Goal: Task Accomplishment & Management: Use online tool/utility

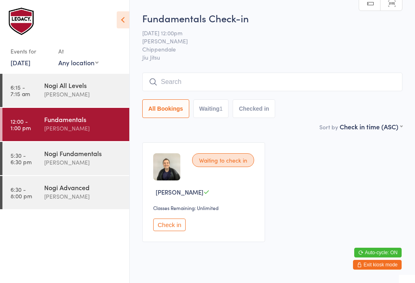
click at [334, 87] on input "search" at bounding box center [272, 82] width 260 height 19
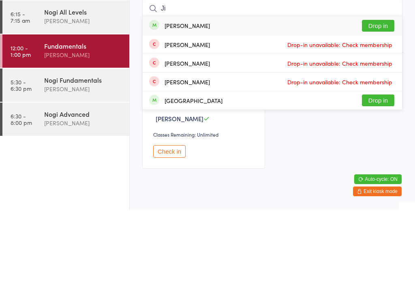
type input "Ji"
click at [383, 93] on button "Drop in" at bounding box center [378, 99] width 32 height 12
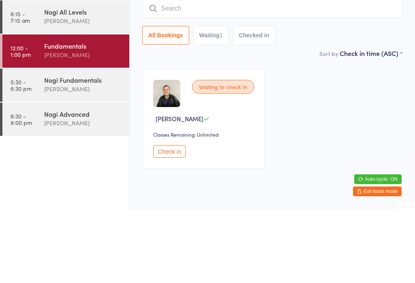
scroll to position [20, 0]
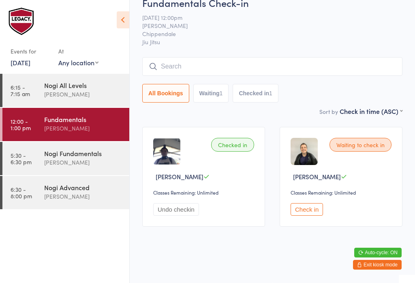
click at [68, 153] on div "Nogi Fundamentals" at bounding box center [83, 153] width 78 height 9
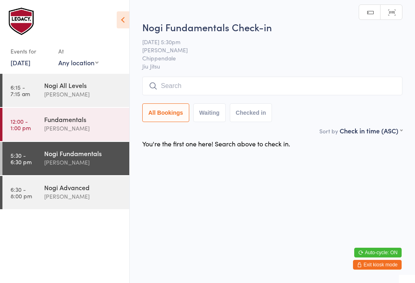
click at [322, 83] on input "search" at bounding box center [272, 86] width 260 height 19
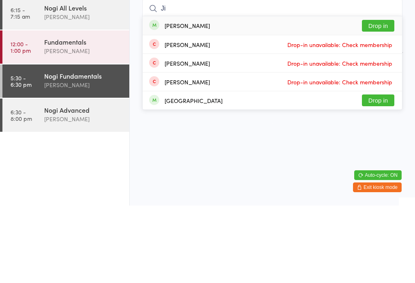
type input "Ji"
click at [383, 97] on button "Drop in" at bounding box center [378, 103] width 32 height 12
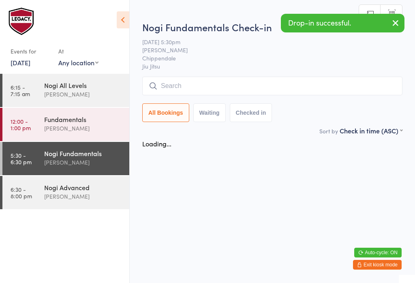
click at [72, 201] on div "[PERSON_NAME]" at bounding box center [83, 196] width 78 height 9
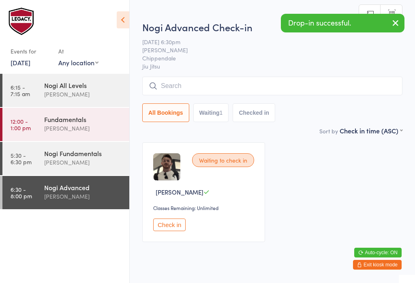
click at [313, 94] on input "search" at bounding box center [272, 86] width 260 height 19
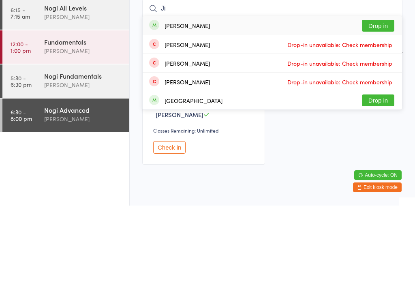
type input "Ji"
click at [384, 97] on button "Drop in" at bounding box center [378, 103] width 32 height 12
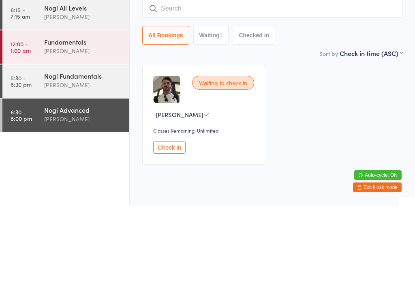
scroll to position [20, 0]
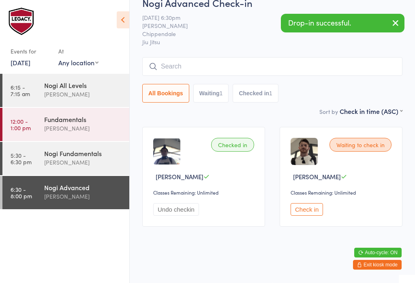
click at [67, 129] on div "[PERSON_NAME]" at bounding box center [83, 128] width 78 height 9
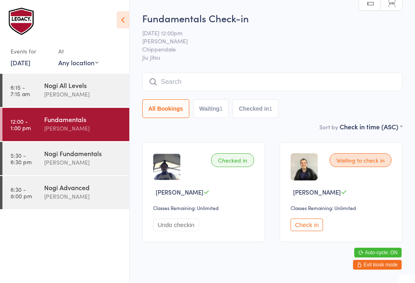
click at [299, 90] on input "search" at bounding box center [272, 82] width 260 height 19
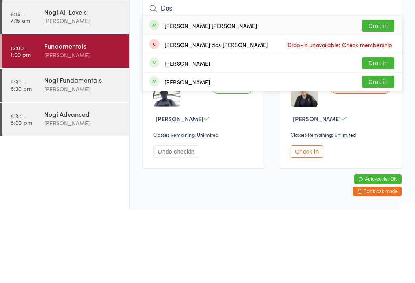
type input "Dos"
click at [384, 93] on button "Drop in" at bounding box center [378, 99] width 32 height 12
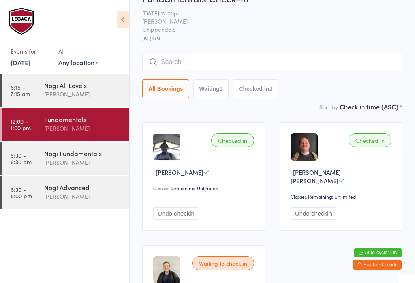
click at [338, 60] on input "search" at bounding box center [272, 62] width 260 height 19
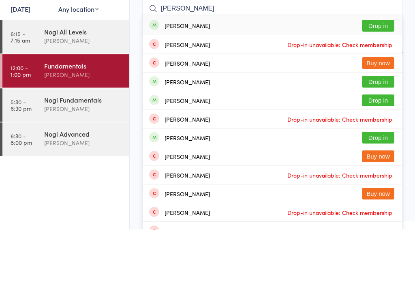
type input "[PERSON_NAME]"
click at [373, 73] on button "Drop in" at bounding box center [378, 79] width 32 height 12
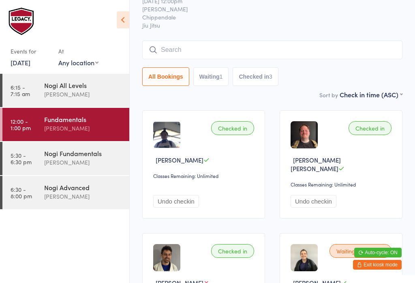
scroll to position [32, 0]
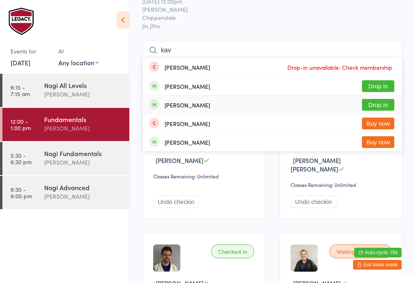
type input "kav"
click at [214, 107] on div "[PERSON_NAME] Drop in" at bounding box center [272, 105] width 259 height 18
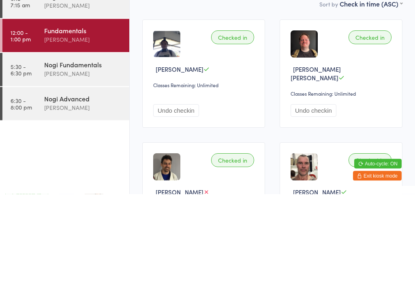
scroll to position [34, 0]
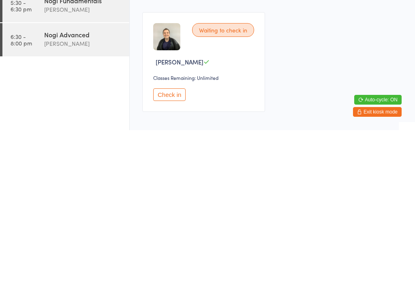
click at [169, 241] on button "Check in" at bounding box center [169, 247] width 32 height 13
